Goal: Navigation & Orientation: Find specific page/section

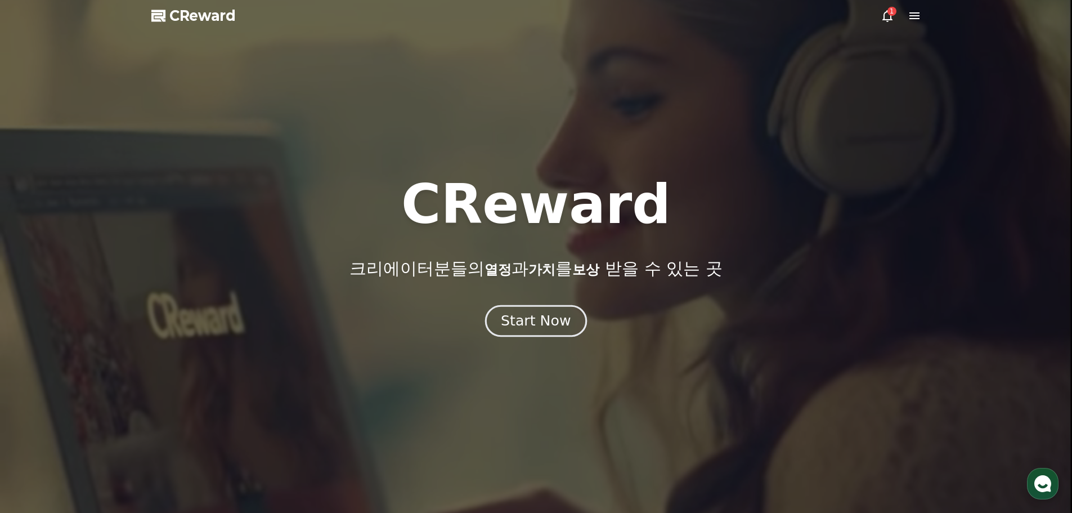
click at [557, 326] on div "Start Now" at bounding box center [536, 320] width 70 height 19
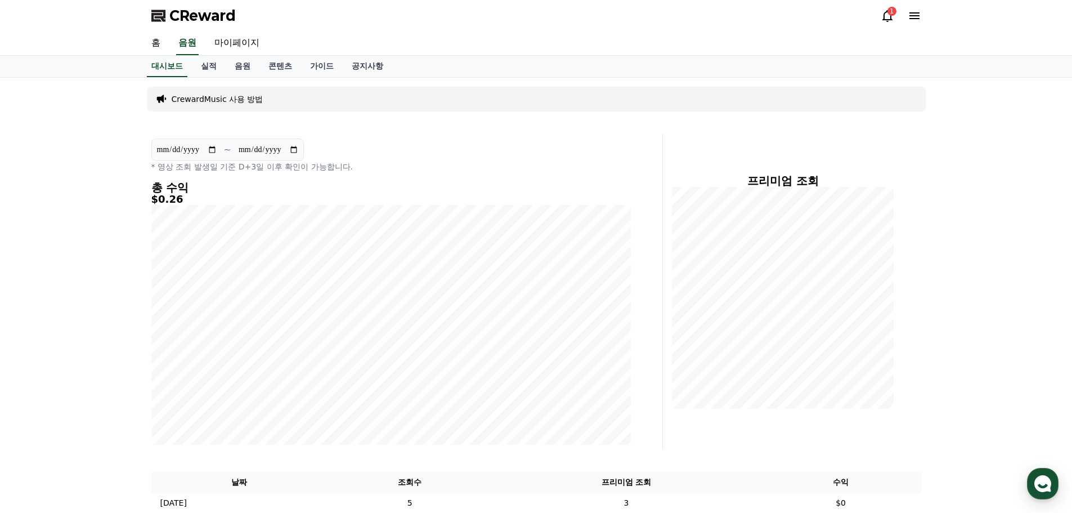
click at [226, 16] on span "CReward" at bounding box center [202, 16] width 66 height 18
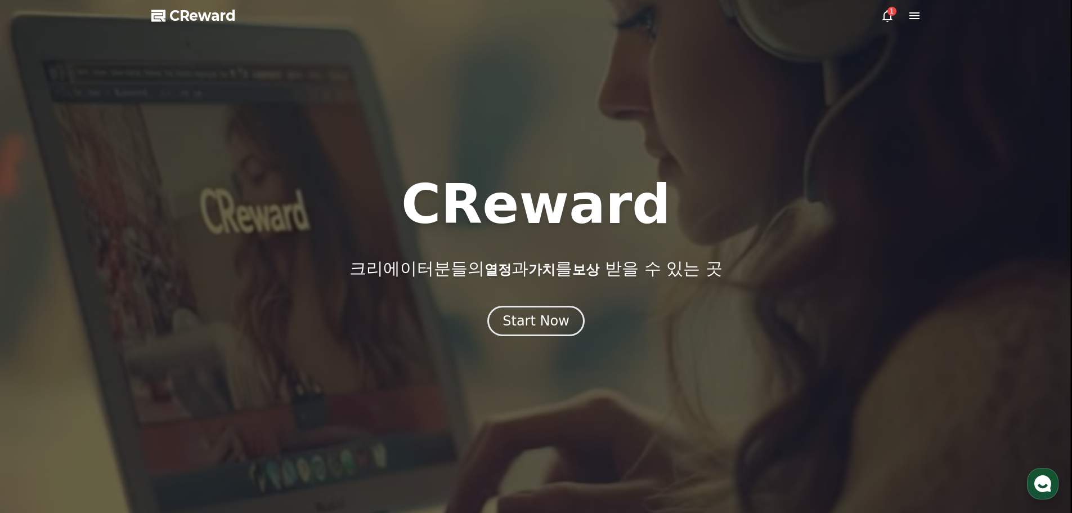
click at [881, 16] on icon at bounding box center [888, 16] width 14 height 14
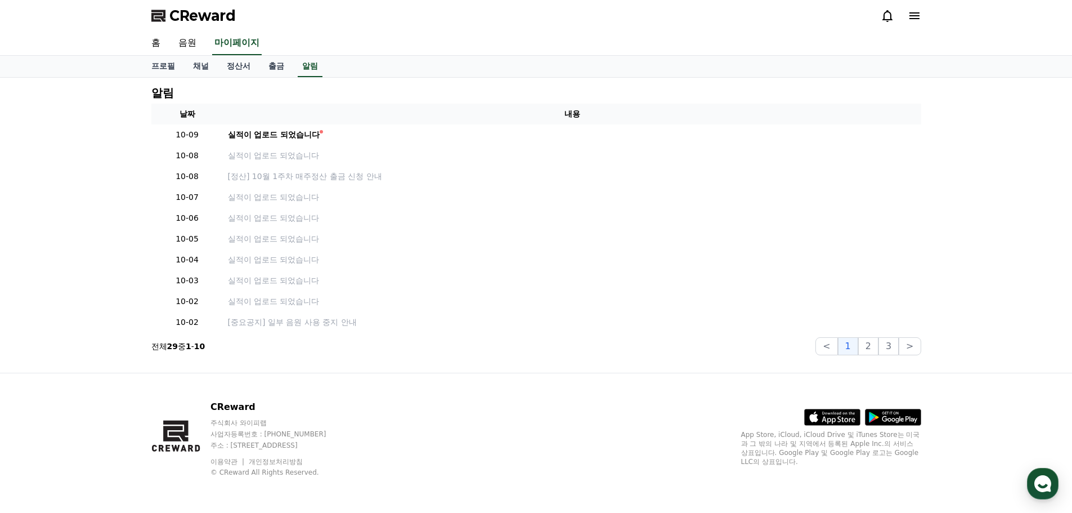
click at [885, 16] on icon at bounding box center [888, 16] width 14 height 14
click at [199, 20] on span "CReward" at bounding box center [202, 16] width 66 height 18
